Goal: Navigation & Orientation: Find specific page/section

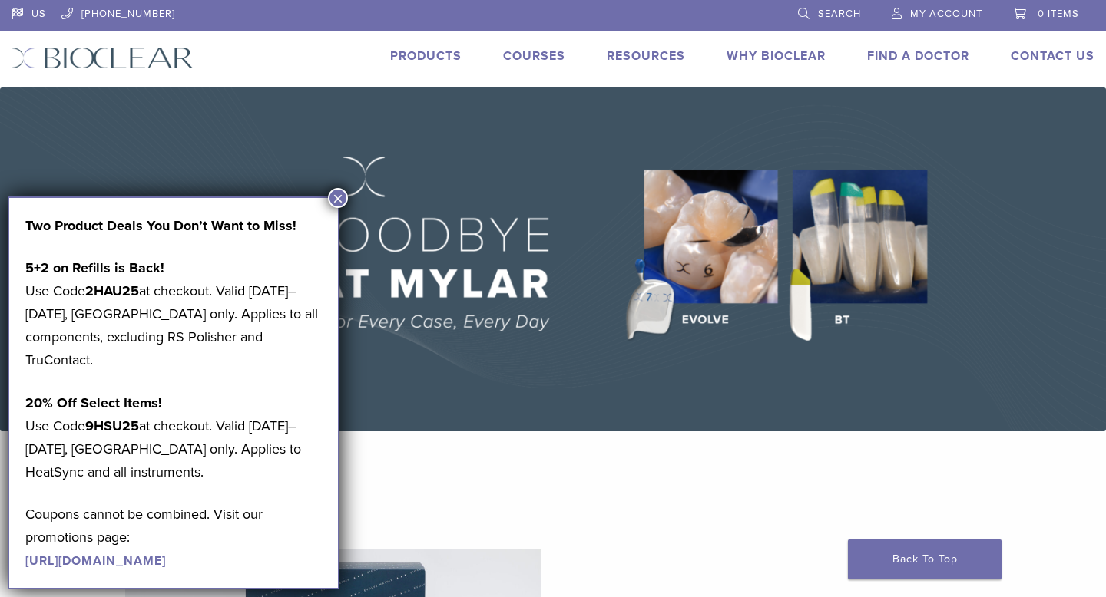
click at [335, 191] on button "×" at bounding box center [338, 198] width 20 height 20
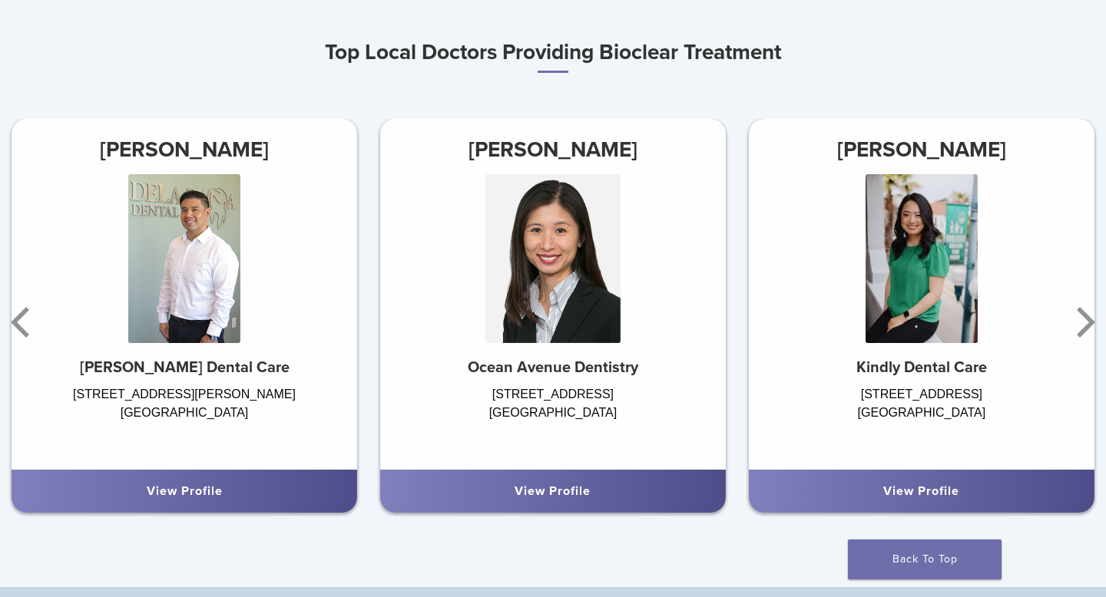
scroll to position [885, 0]
click at [1090, 321] on icon "Next" at bounding box center [1085, 323] width 18 height 31
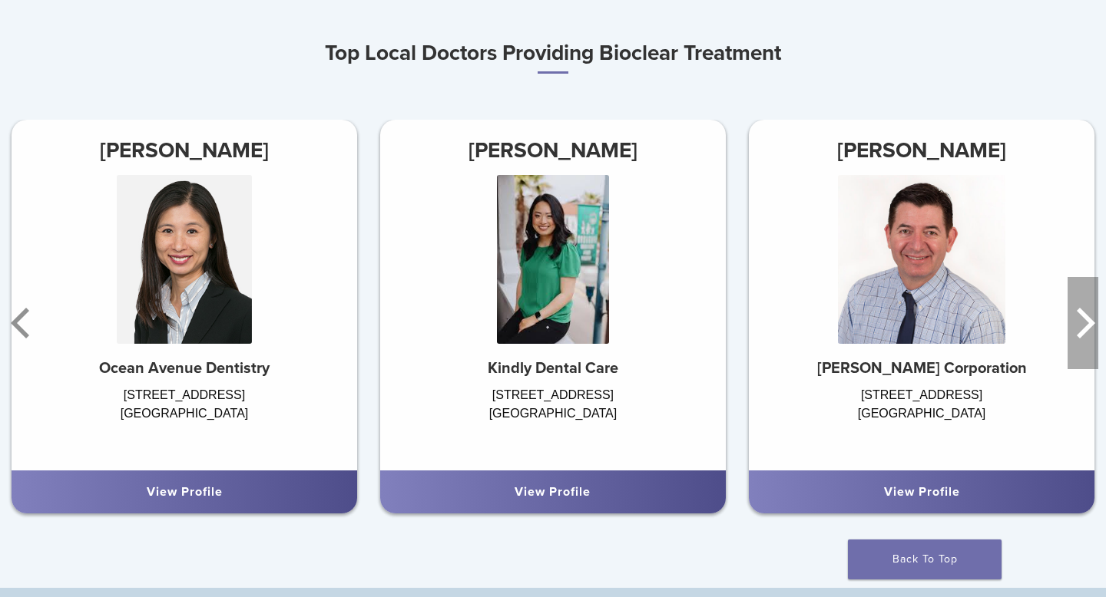
click at [1090, 321] on icon "Next" at bounding box center [1085, 323] width 18 height 31
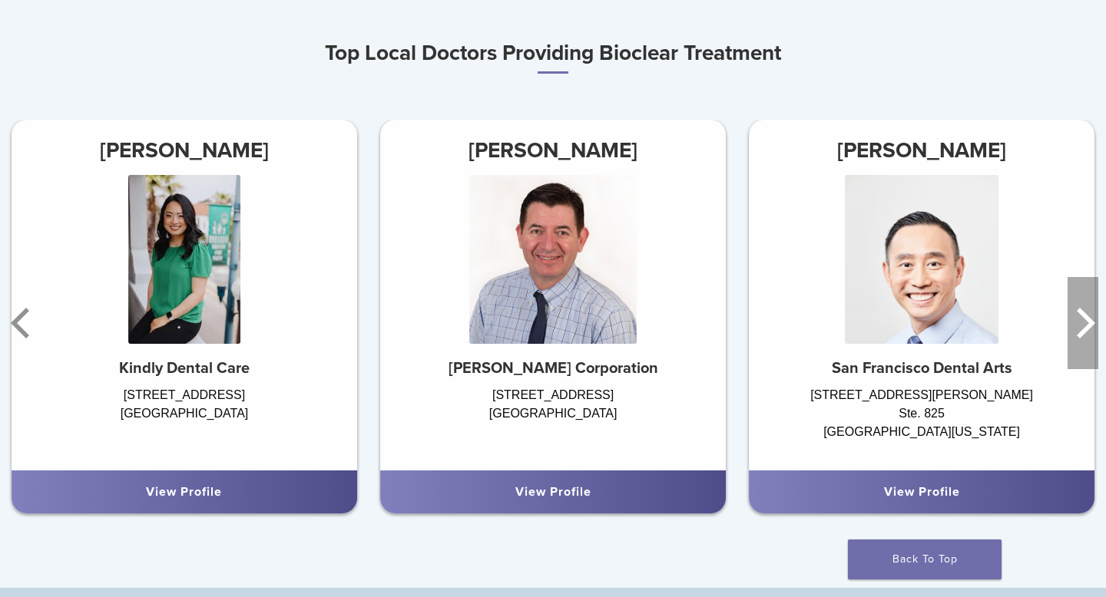
click at [1090, 321] on icon "Next" at bounding box center [1085, 323] width 18 height 31
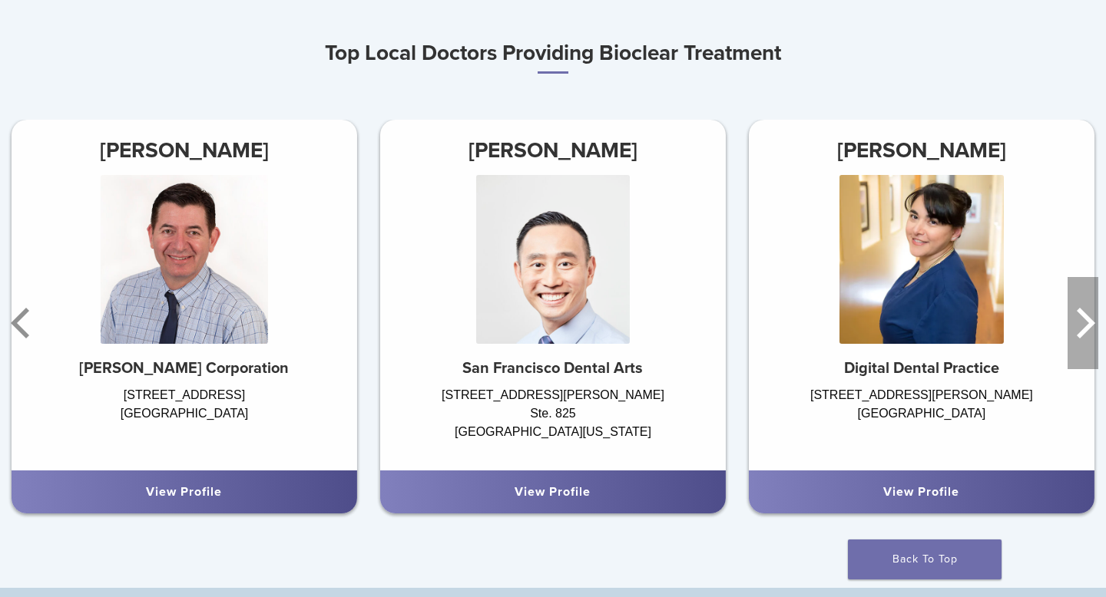
click at [1090, 321] on icon "Next" at bounding box center [1085, 323] width 18 height 31
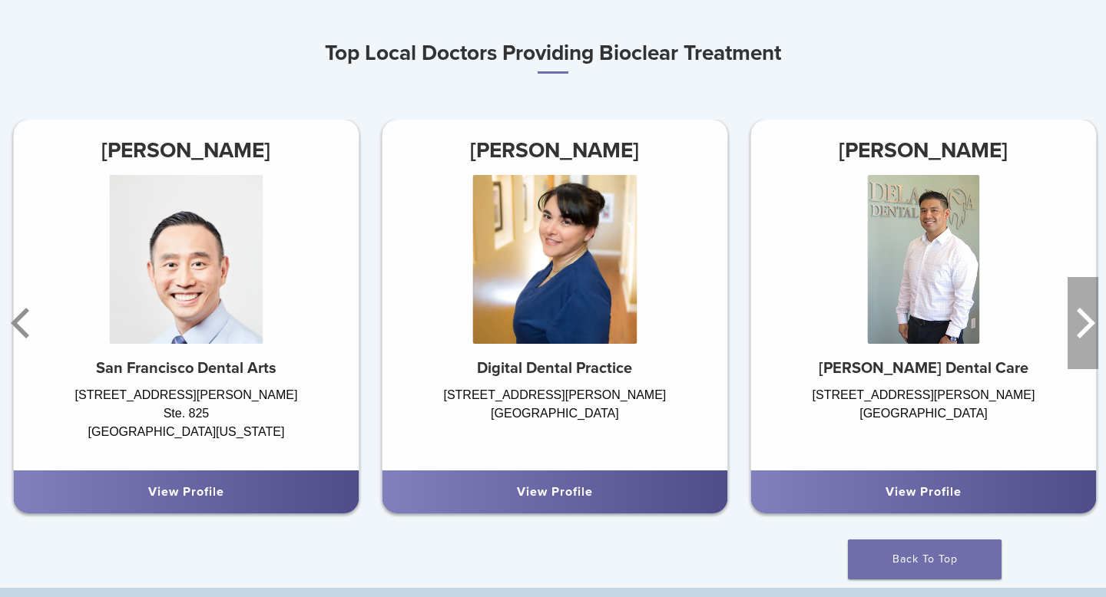
click at [1090, 321] on icon "Next" at bounding box center [1085, 323] width 18 height 31
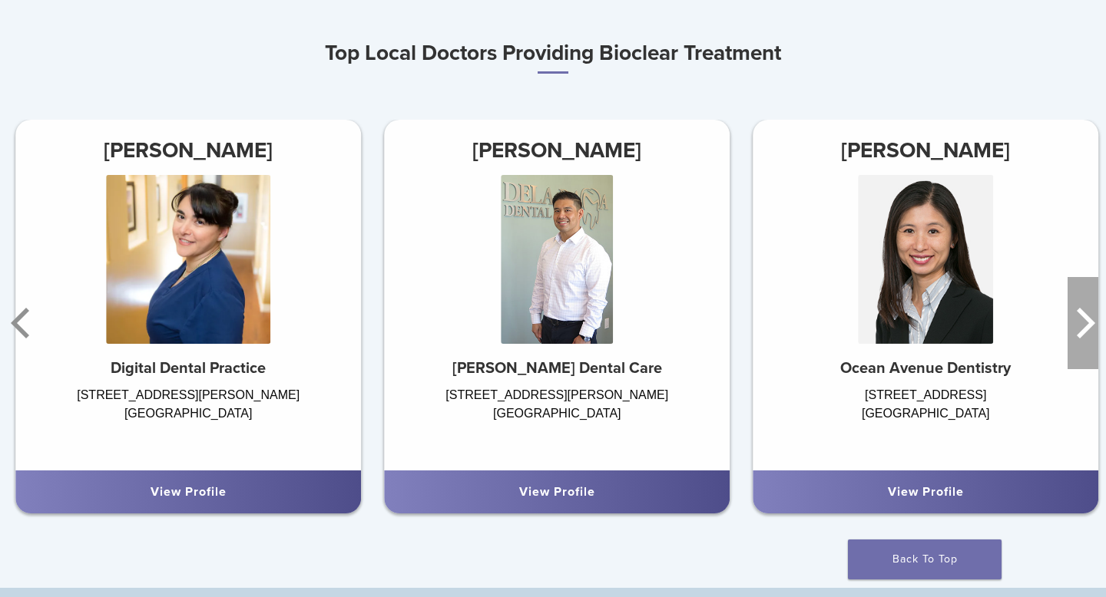
click at [1090, 321] on icon "Next" at bounding box center [1085, 323] width 18 height 31
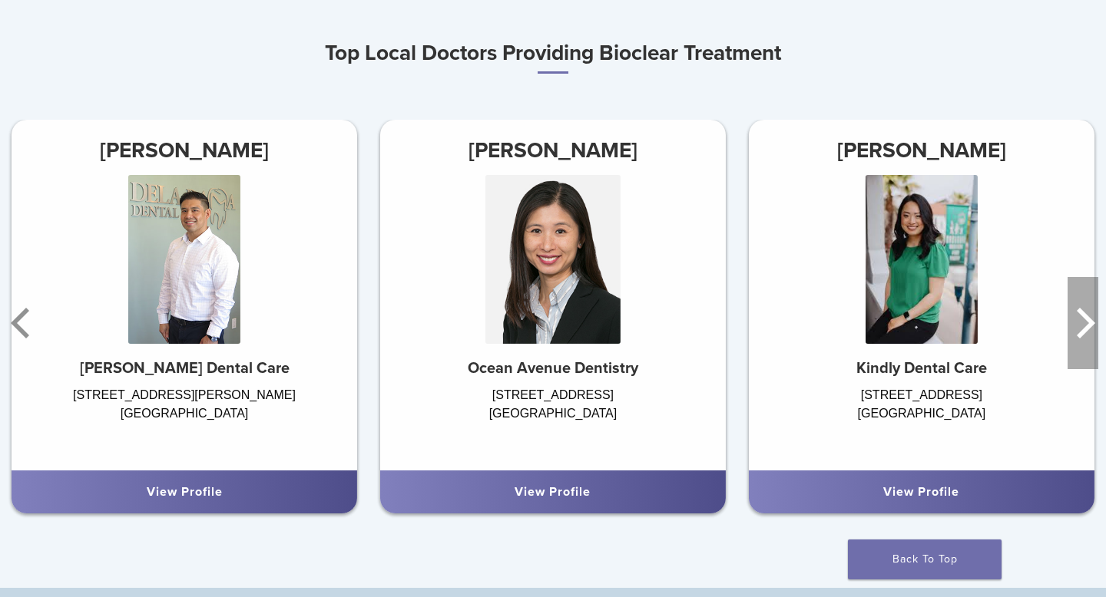
click at [1090, 321] on icon "Next" at bounding box center [1085, 323] width 18 height 31
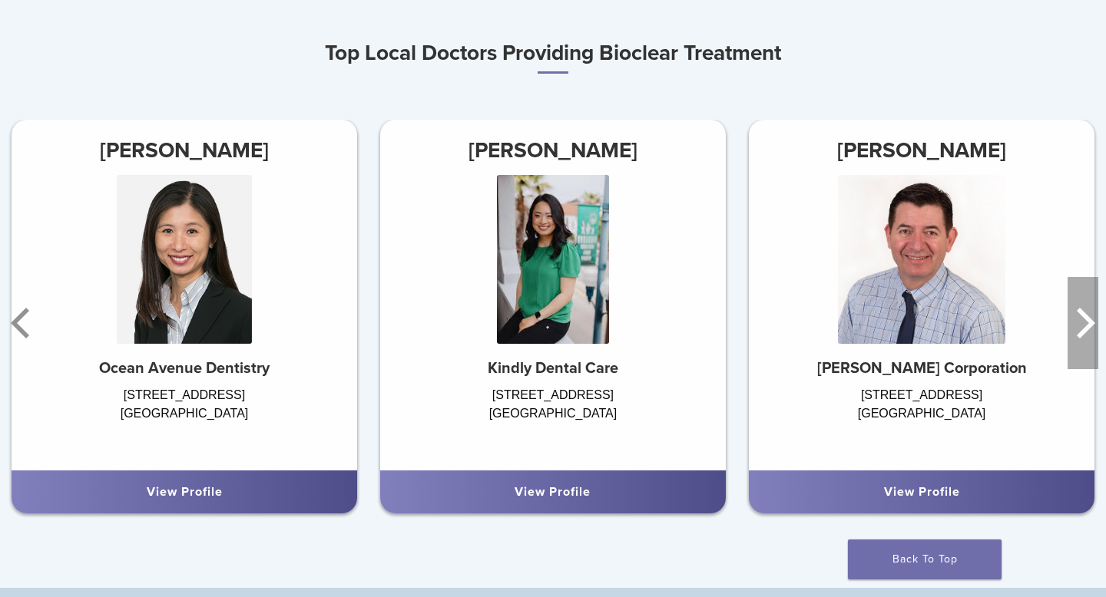
click at [1090, 321] on icon "Next" at bounding box center [1085, 323] width 18 height 31
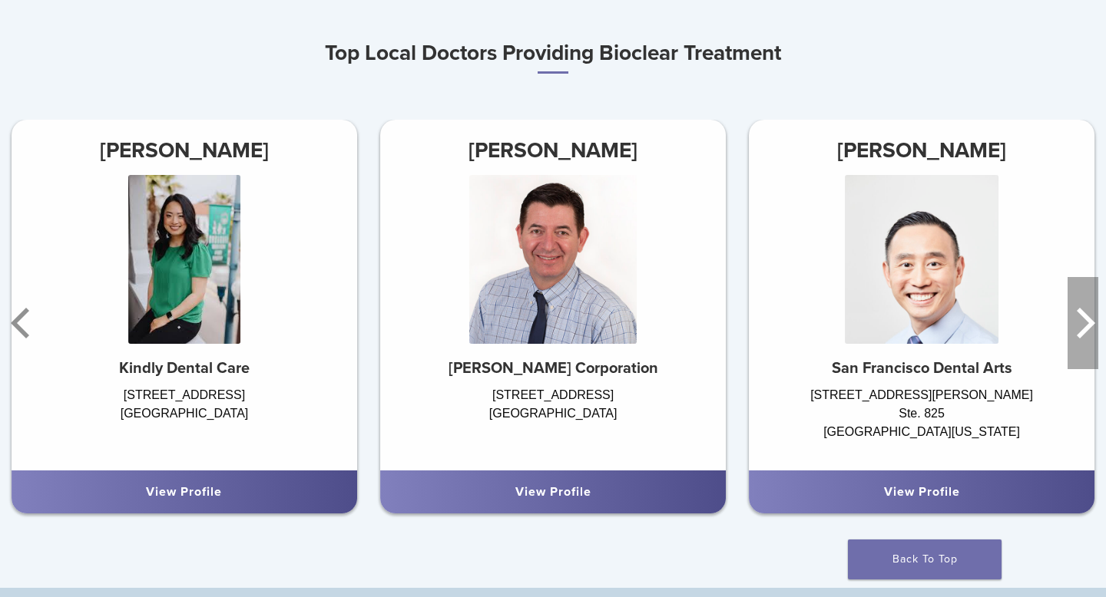
click at [1090, 321] on icon "Next" at bounding box center [1085, 323] width 18 height 31
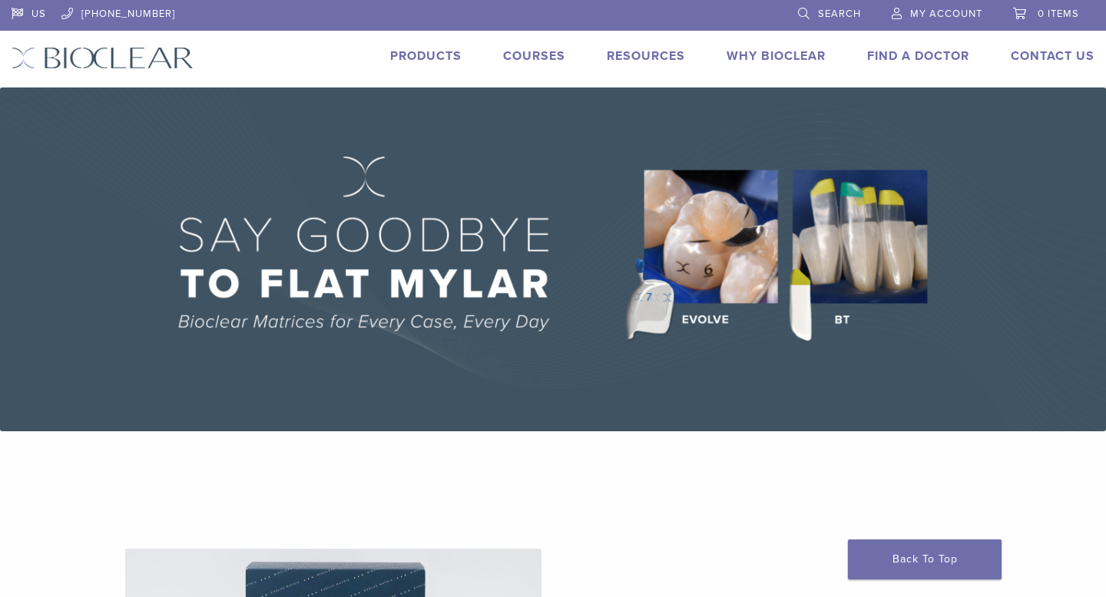
click at [435, 55] on link "Products" at bounding box center [425, 55] width 71 height 15
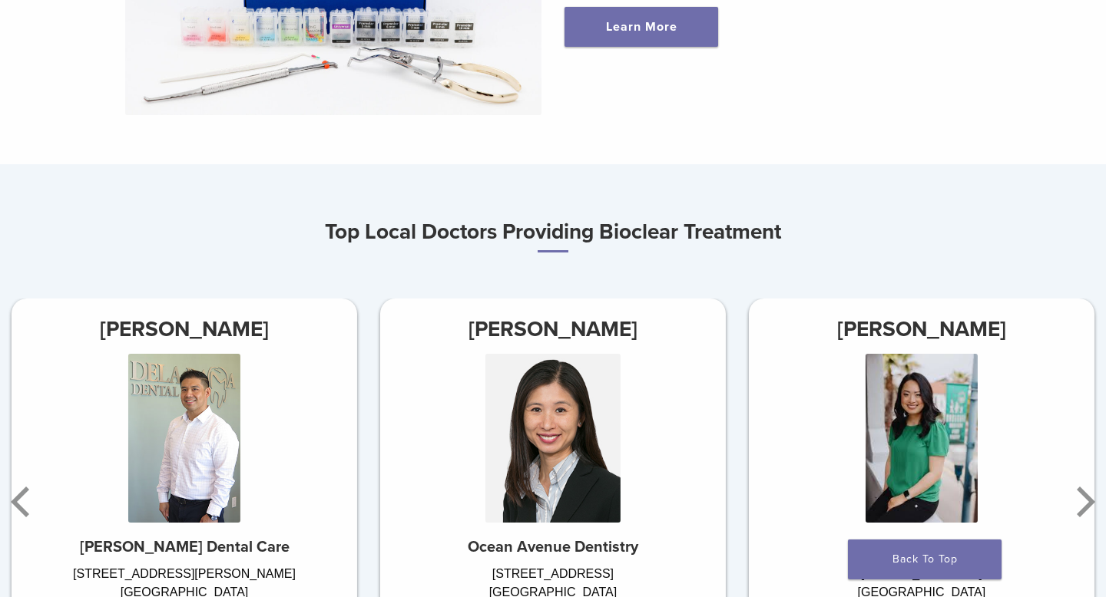
scroll to position [710, 0]
